Goal: Task Accomplishment & Management: Manage account settings

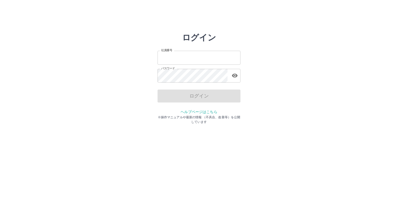
type input "*******"
click at [196, 101] on div "ログイン" at bounding box center [198, 96] width 83 height 13
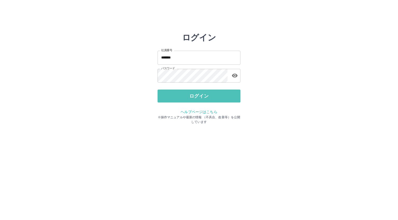
click at [196, 101] on button "ログイン" at bounding box center [198, 96] width 83 height 13
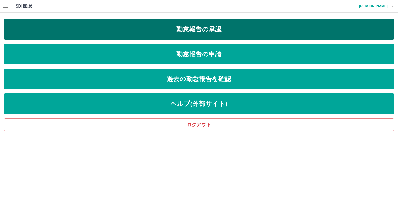
click at [195, 28] on link "勤怠報告の承認" at bounding box center [199, 29] width 390 height 21
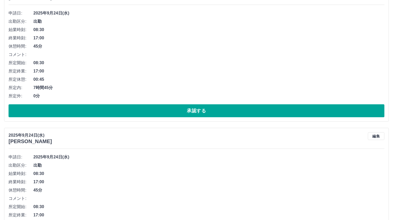
scroll to position [78, 0]
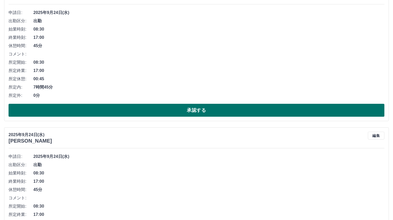
click at [190, 108] on button "承認する" at bounding box center [197, 110] width 376 height 13
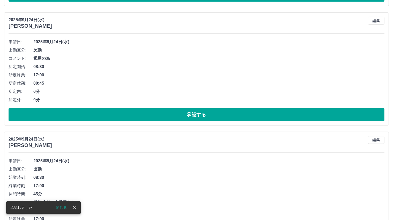
scroll to position [193, 0]
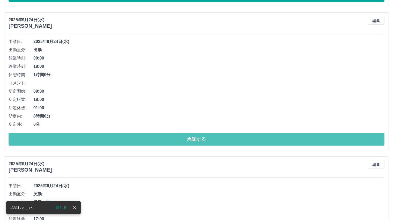
click at [196, 139] on button "承認する" at bounding box center [197, 139] width 376 height 13
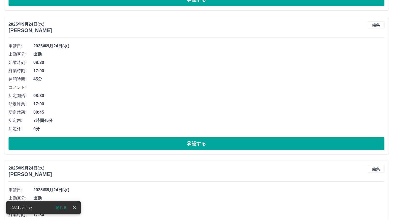
scroll to position [308, 0]
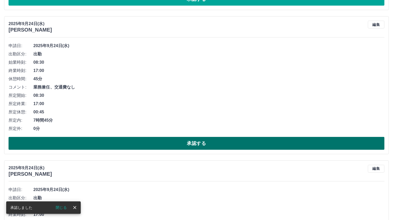
click at [197, 142] on button "承認する" at bounding box center [197, 143] width 376 height 13
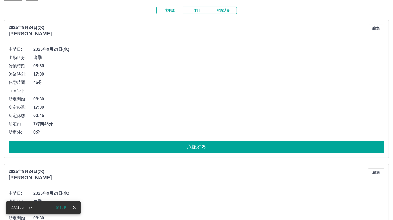
scroll to position [52, 0]
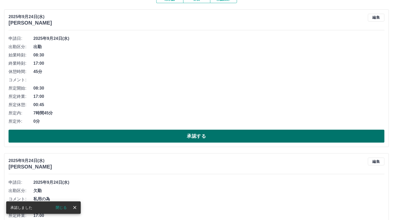
click at [191, 133] on button "承認する" at bounding box center [197, 136] width 376 height 13
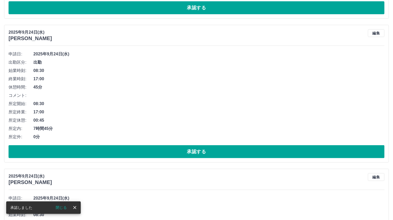
scroll to position [11, 0]
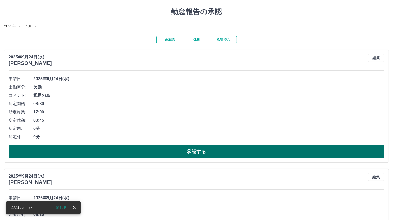
click at [189, 149] on button "承認する" at bounding box center [197, 151] width 376 height 13
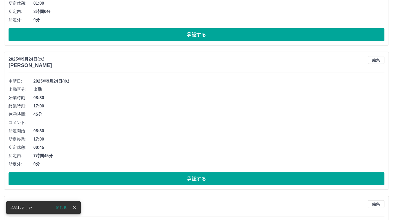
scroll to position [307, 0]
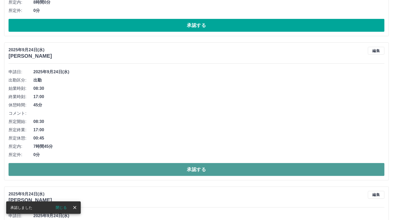
click at [195, 170] on button "承認する" at bounding box center [197, 169] width 376 height 13
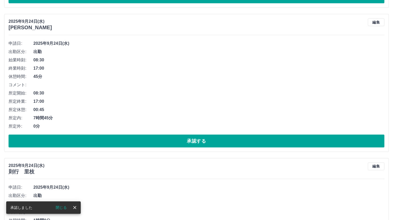
scroll to position [344, 0]
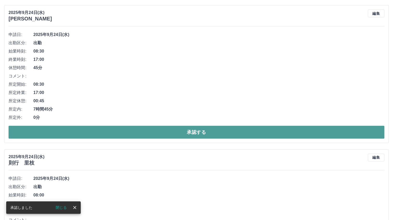
click at [192, 132] on button "承認する" at bounding box center [197, 132] width 376 height 13
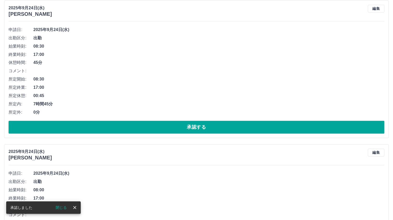
scroll to position [899, 0]
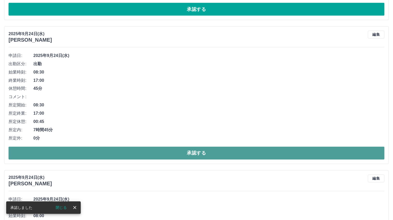
click at [193, 150] on button "承認する" at bounding box center [197, 153] width 376 height 13
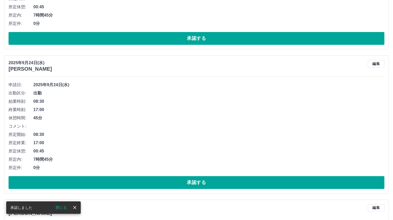
scroll to position [1015, 0]
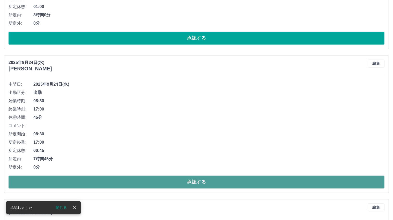
click at [195, 181] on button "承認する" at bounding box center [197, 182] width 376 height 13
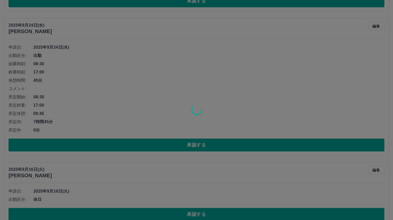
scroll to position [1052, 0]
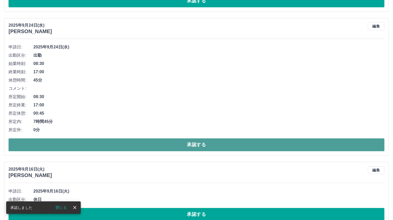
click at [194, 146] on button "承認する" at bounding box center [197, 144] width 376 height 13
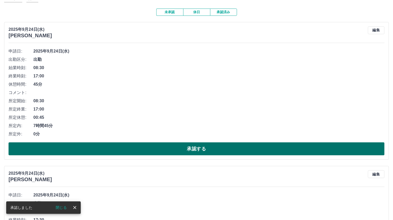
scroll to position [52, 0]
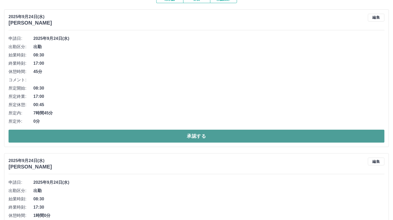
click at [199, 137] on button "承認する" at bounding box center [197, 136] width 376 height 13
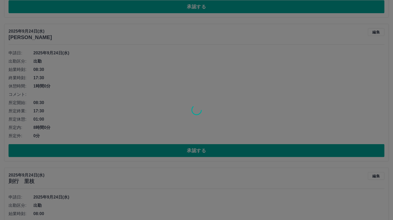
scroll to position [37, 0]
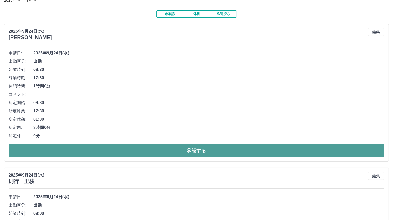
click at [198, 150] on button "承認する" at bounding box center [197, 150] width 376 height 13
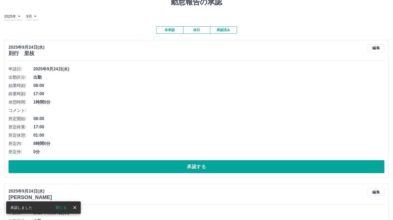
scroll to position [52, 0]
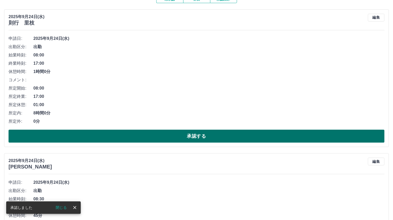
click at [197, 137] on button "承認する" at bounding box center [197, 136] width 376 height 13
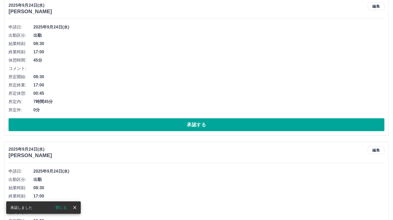
scroll to position [63, 0]
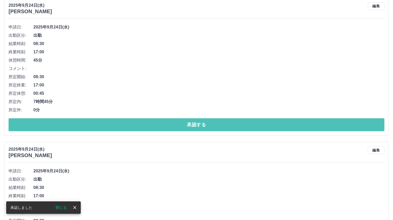
click at [192, 127] on button "承認する" at bounding box center [197, 124] width 376 height 13
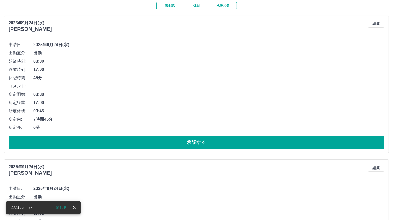
scroll to position [75, 0]
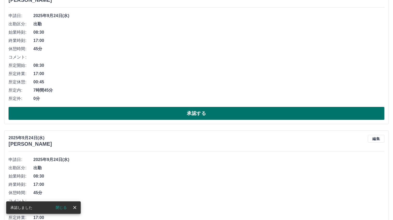
click at [196, 114] on button "承認する" at bounding box center [197, 113] width 376 height 13
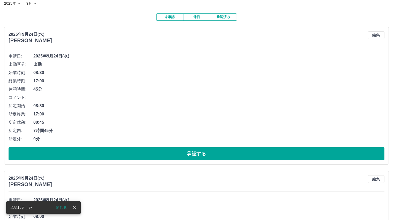
scroll to position [60, 0]
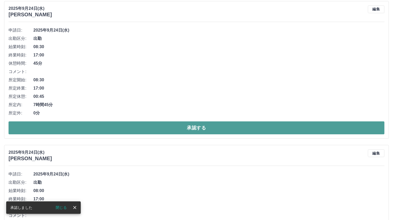
click at [196, 130] on button "承認する" at bounding box center [197, 127] width 376 height 13
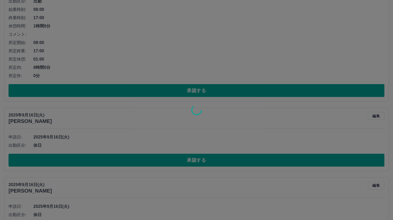
scroll to position [97, 0]
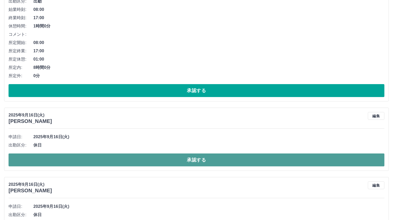
click at [192, 159] on button "承認する" at bounding box center [197, 160] width 376 height 13
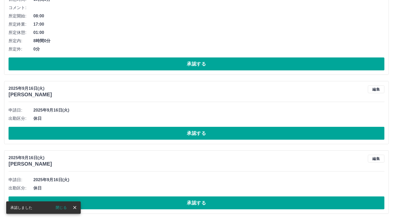
scroll to position [124, 0]
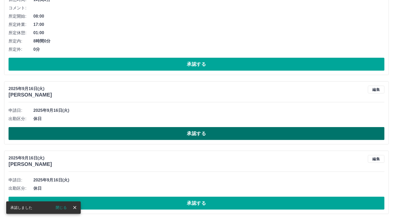
click at [198, 134] on button "承認する" at bounding box center [197, 133] width 376 height 13
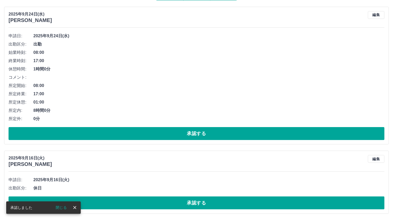
scroll to position [55, 0]
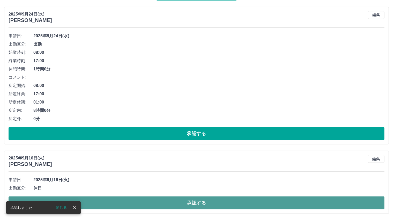
click at [198, 203] on button "承認する" at bounding box center [197, 203] width 376 height 13
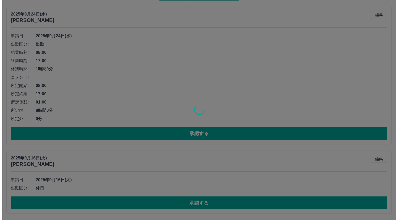
scroll to position [0, 0]
